Goal: Find specific page/section: Find specific page/section

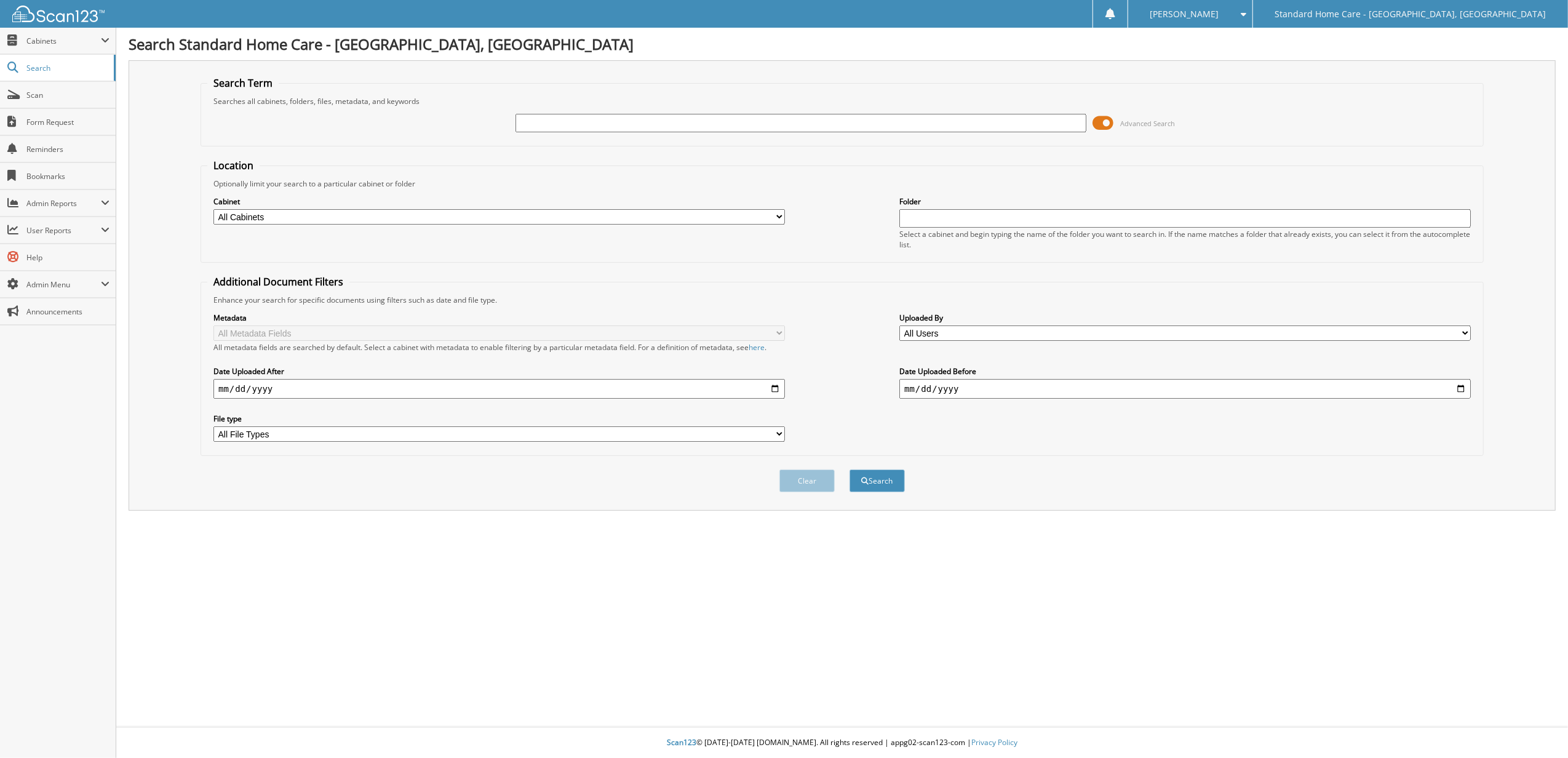
click at [584, 121] on input "text" at bounding box center [801, 122] width 571 height 18
type input "lkiesha"
click at [850, 470] on button "Search" at bounding box center [877, 481] width 56 height 23
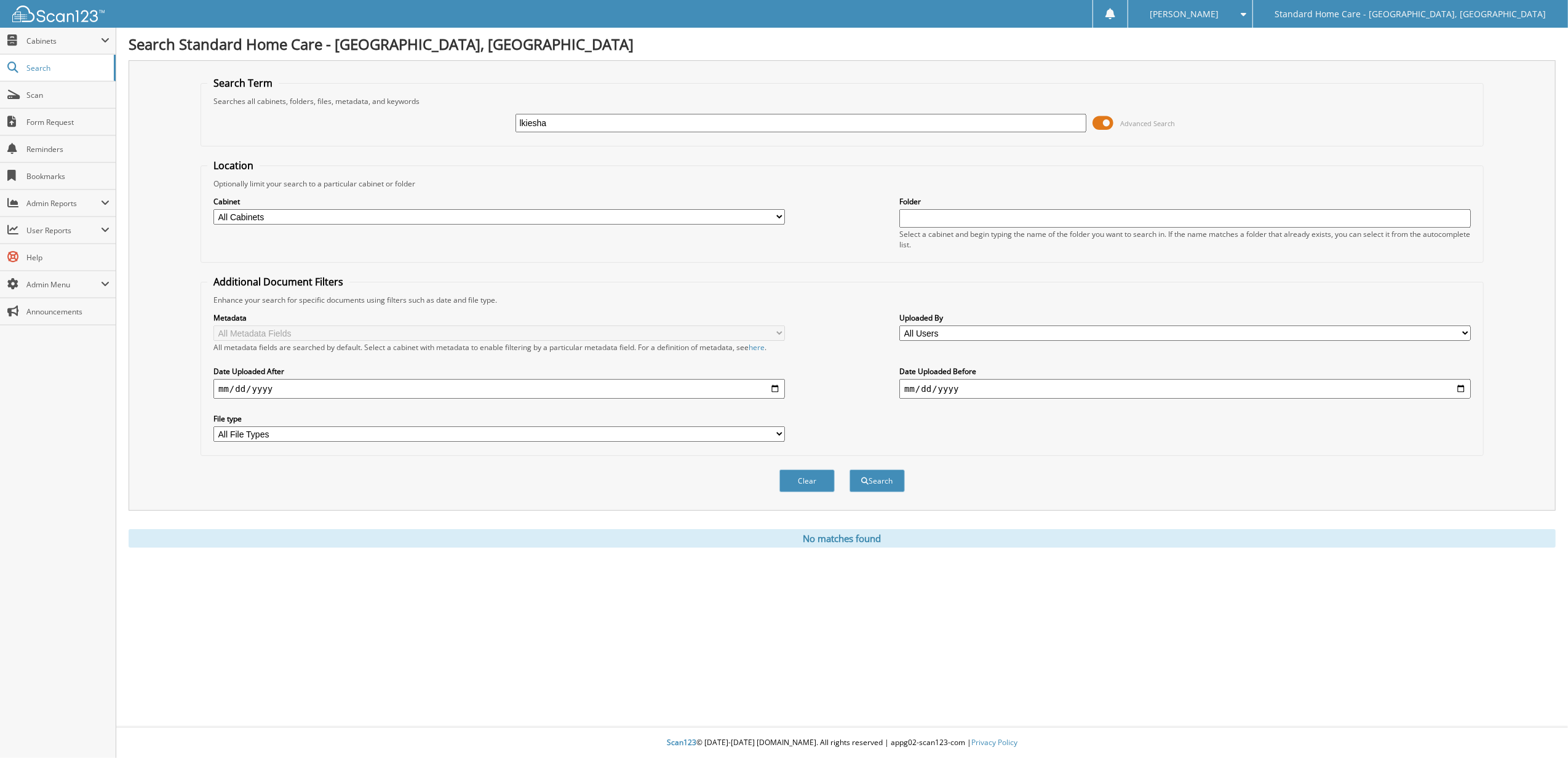
drag, startPoint x: 0, startPoint y: 0, endPoint x: 237, endPoint y: 136, distance: 273.2
click at [240, 135] on div "lkiesha Advanced Search" at bounding box center [842, 123] width 1270 height 33
type input "[PERSON_NAME]"
click at [850, 470] on button "Search" at bounding box center [877, 481] width 56 height 23
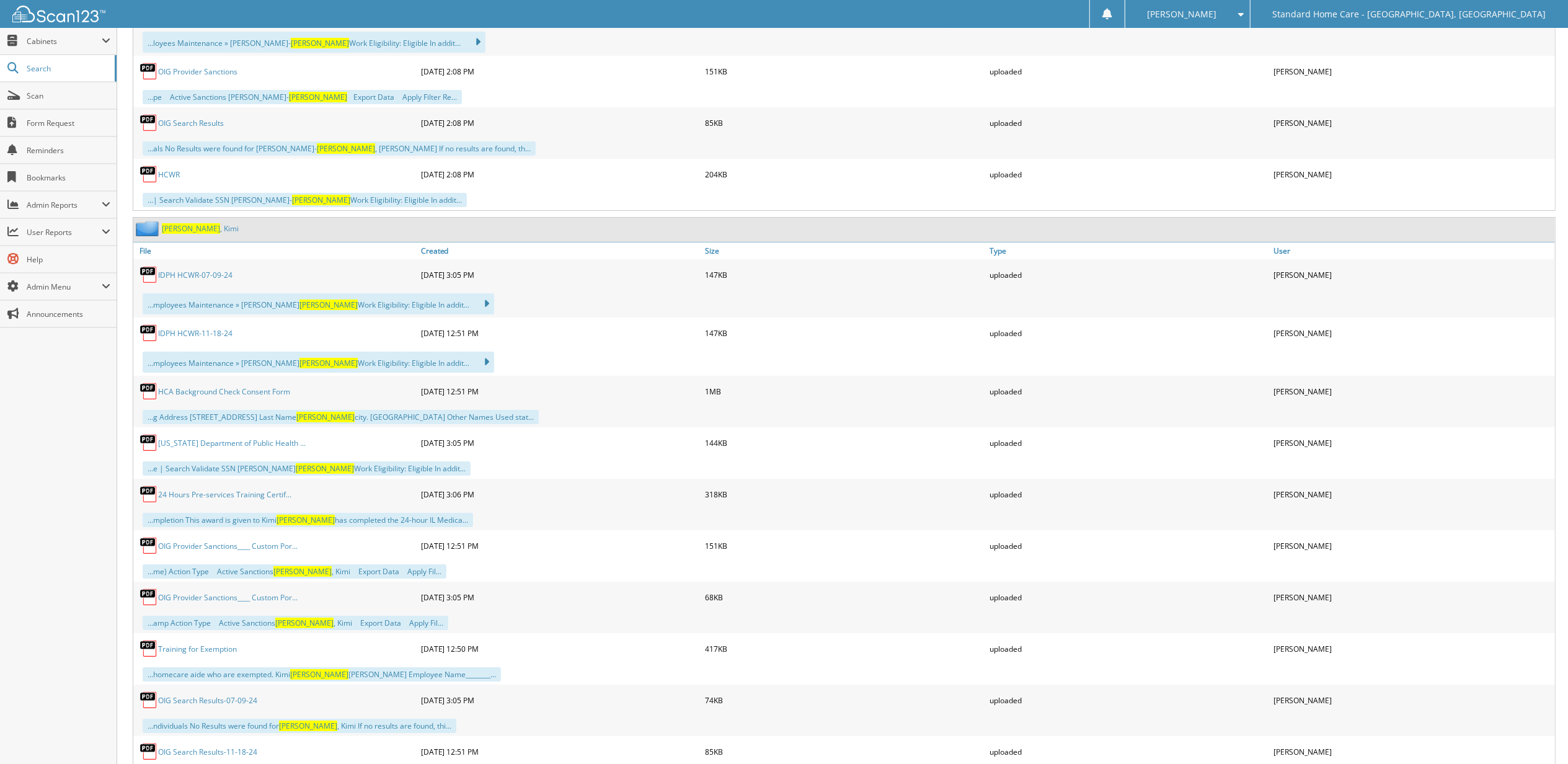
scroll to position [4959, 0]
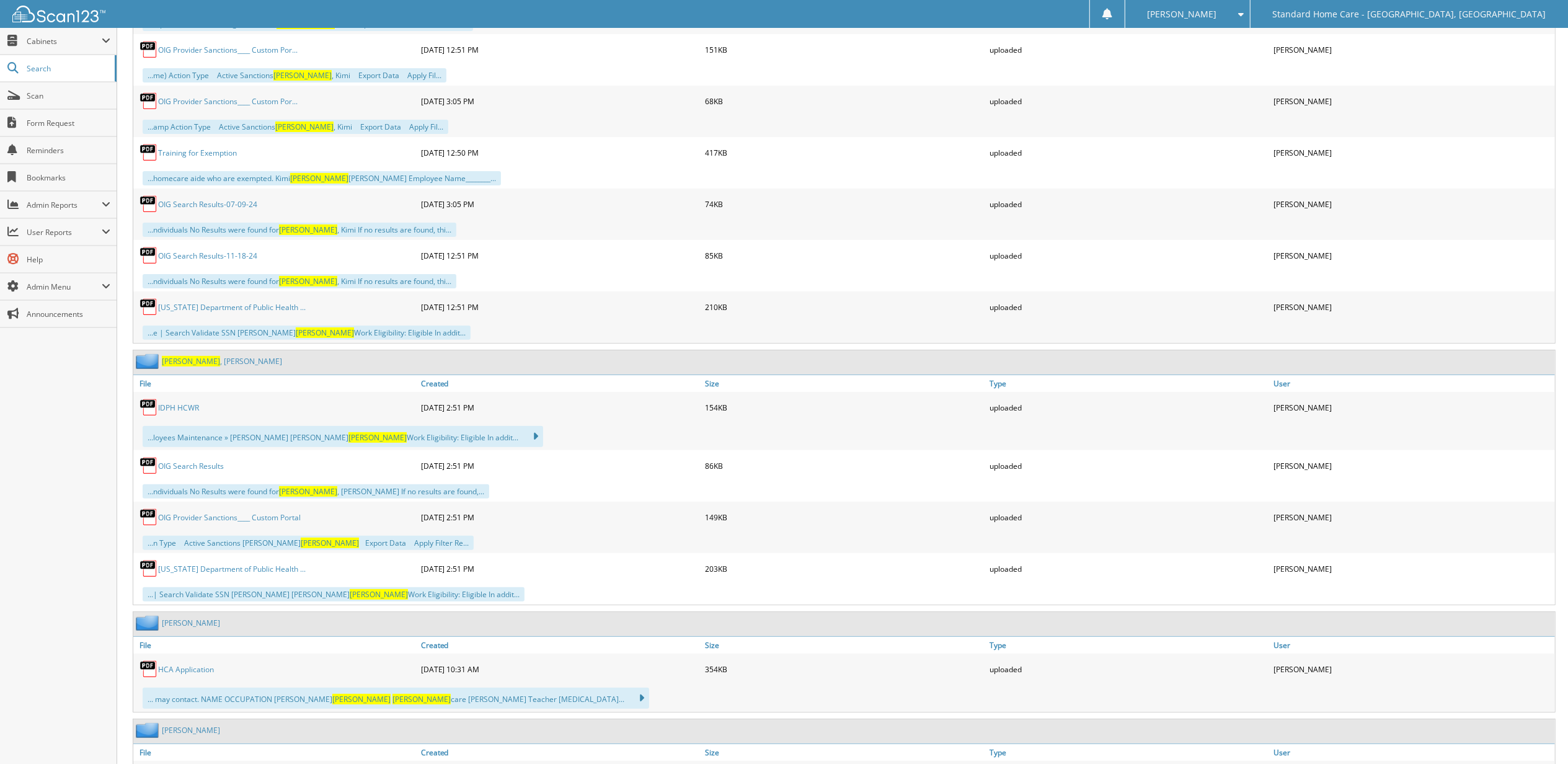
click at [182, 366] on span "[PERSON_NAME]" at bounding box center [191, 360] width 58 height 10
